Goal: Check status: Check status

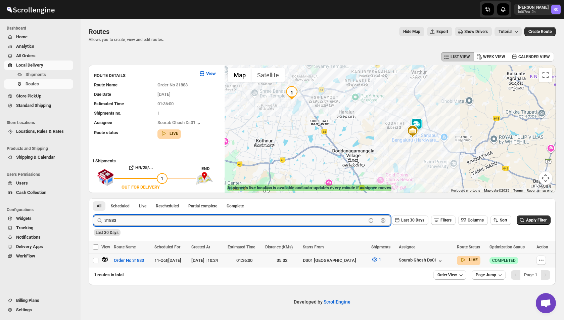
click at [195, 215] on input "31883" at bounding box center [235, 220] width 262 height 11
paste input "919"
type input "31919"
click at [94, 198] on button "Submit" at bounding box center [103, 201] width 19 height 7
click at [105, 259] on icon "button" at bounding box center [104, 259] width 7 height 7
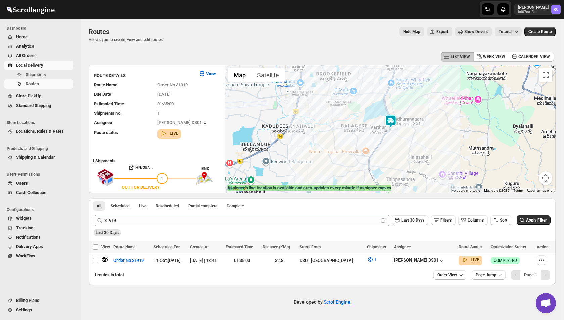
click at [390, 123] on img at bounding box center [390, 120] width 13 height 13
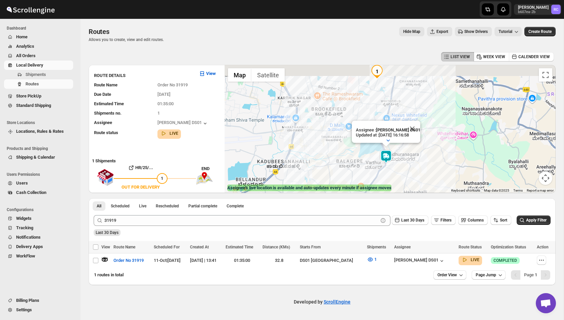
drag, startPoint x: 440, startPoint y: 72, endPoint x: 435, endPoint y: 108, distance: 36.2
click at [435, 108] on div "Assignee : Siraj Uddin DS01 Updated at : 11/10/2025, 16:16:58 Duty mode Enabled…" at bounding box center [390, 129] width 331 height 128
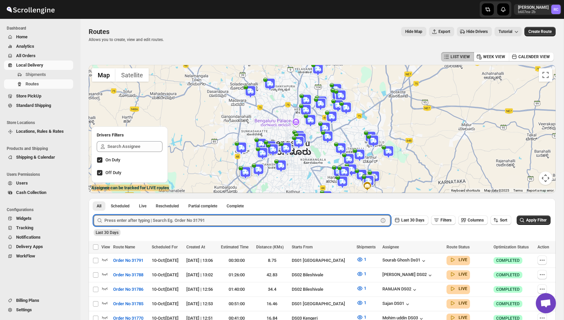
scroll to position [167, 0]
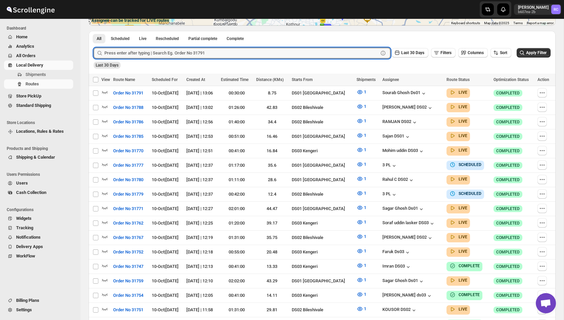
click at [131, 55] on input "text" at bounding box center [241, 53] width 274 height 11
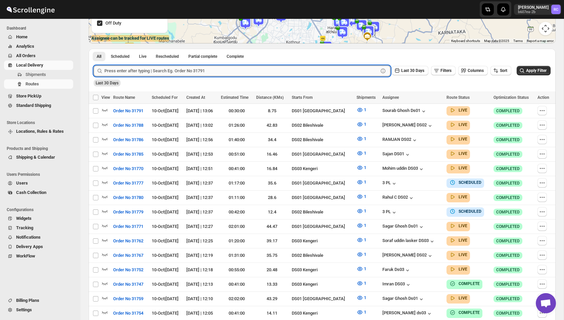
scroll to position [0, 0]
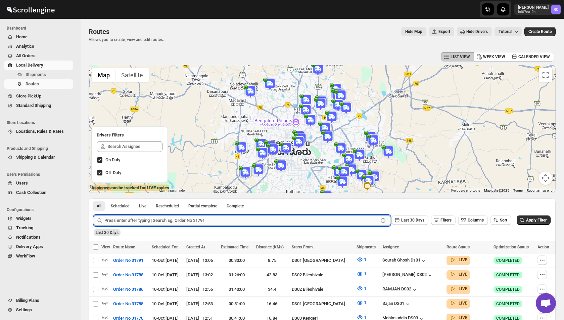
click at [140, 221] on input "text" at bounding box center [241, 220] width 274 height 11
paste input "31919"
type input "31919"
click at [94, 198] on button "Submit" at bounding box center [103, 201] width 19 height 7
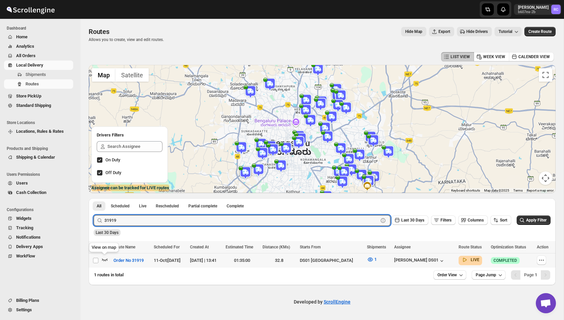
click at [104, 260] on icon "button" at bounding box center [105, 259] width 6 height 3
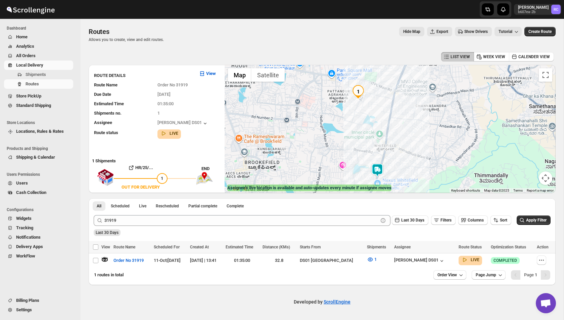
click at [375, 167] on img at bounding box center [377, 169] width 13 height 13
